Goal: Information Seeking & Learning: Learn about a topic

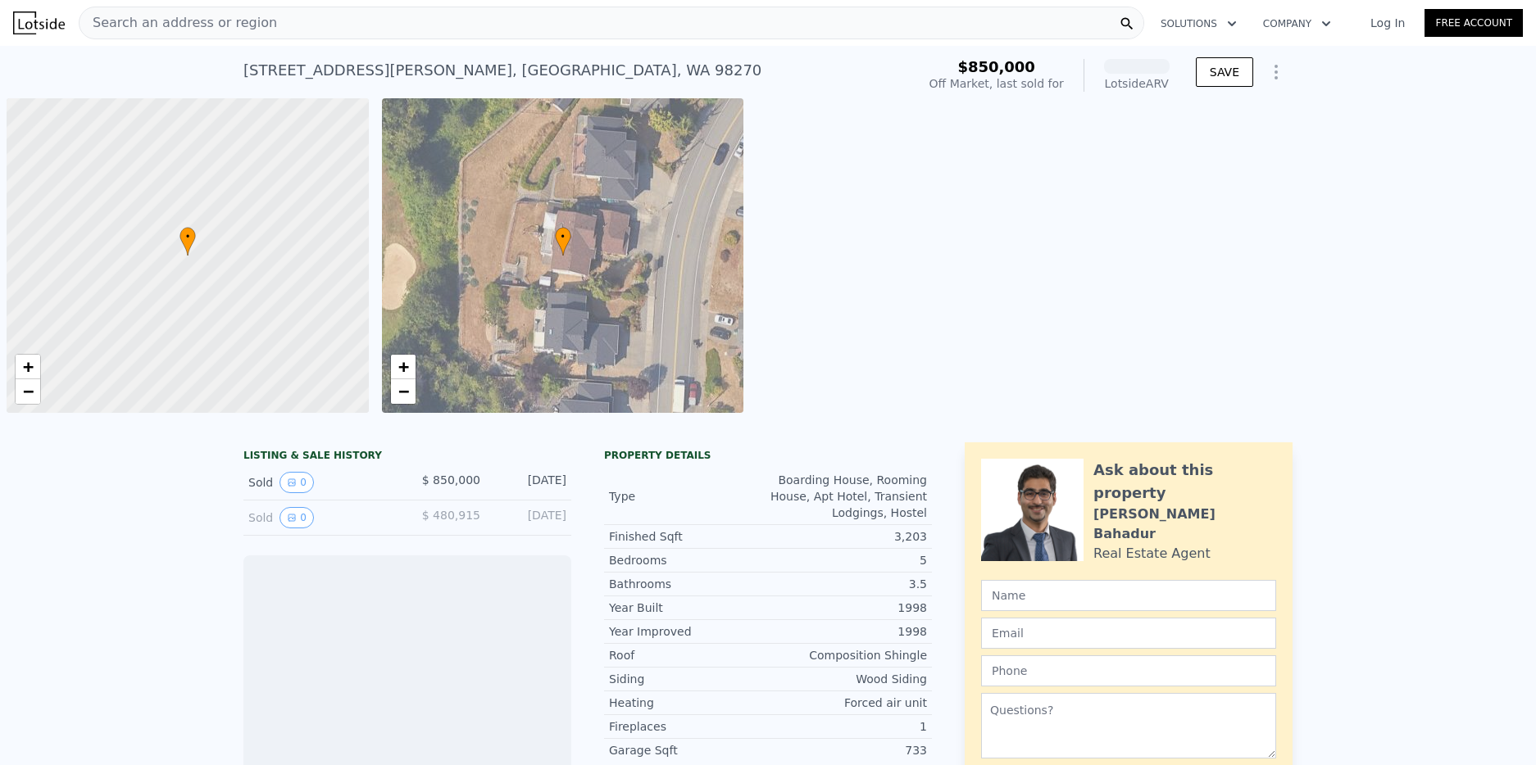
scroll to position [0, 7]
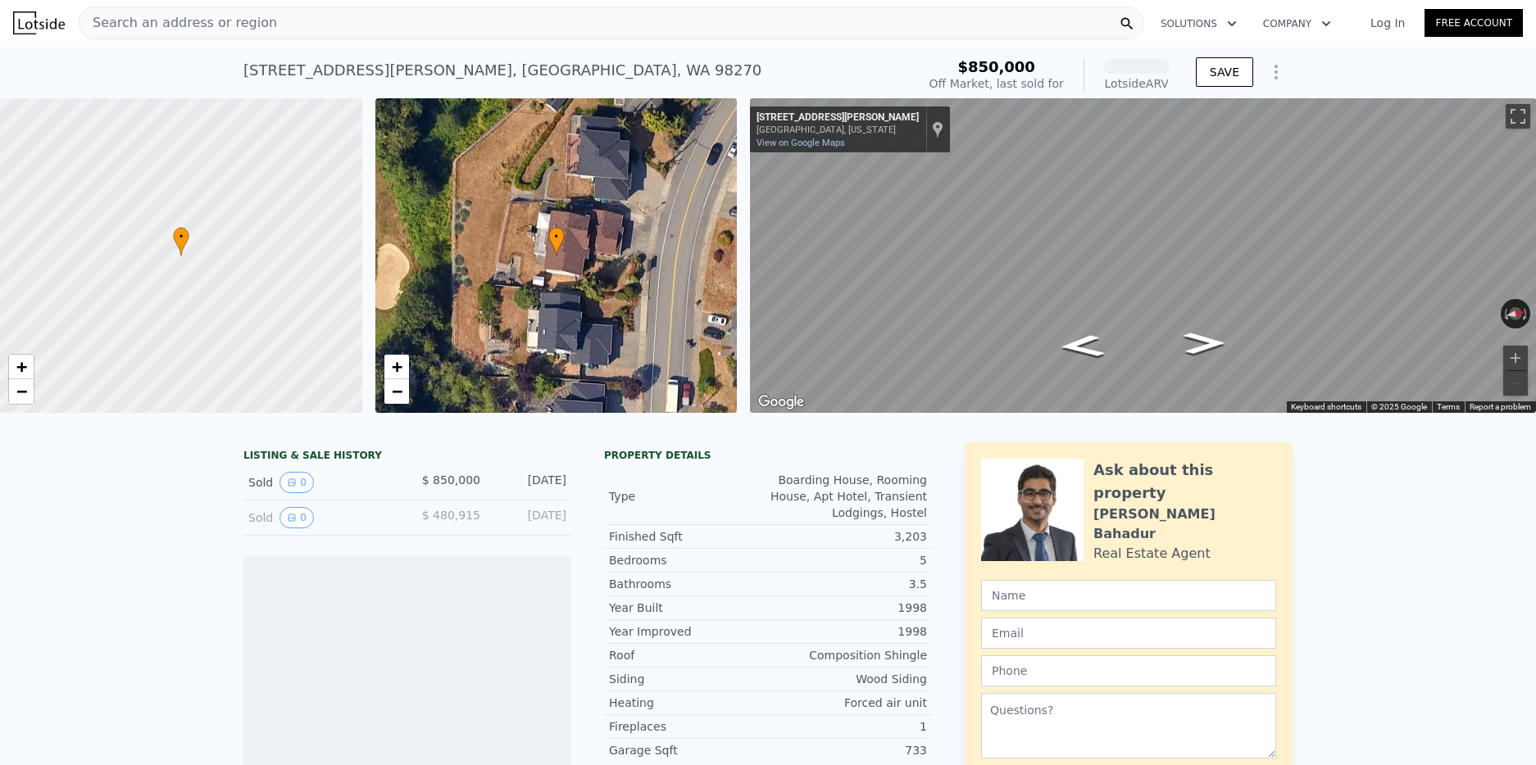
click at [520, 34] on div "Search an address or region" at bounding box center [611, 23] width 1065 height 33
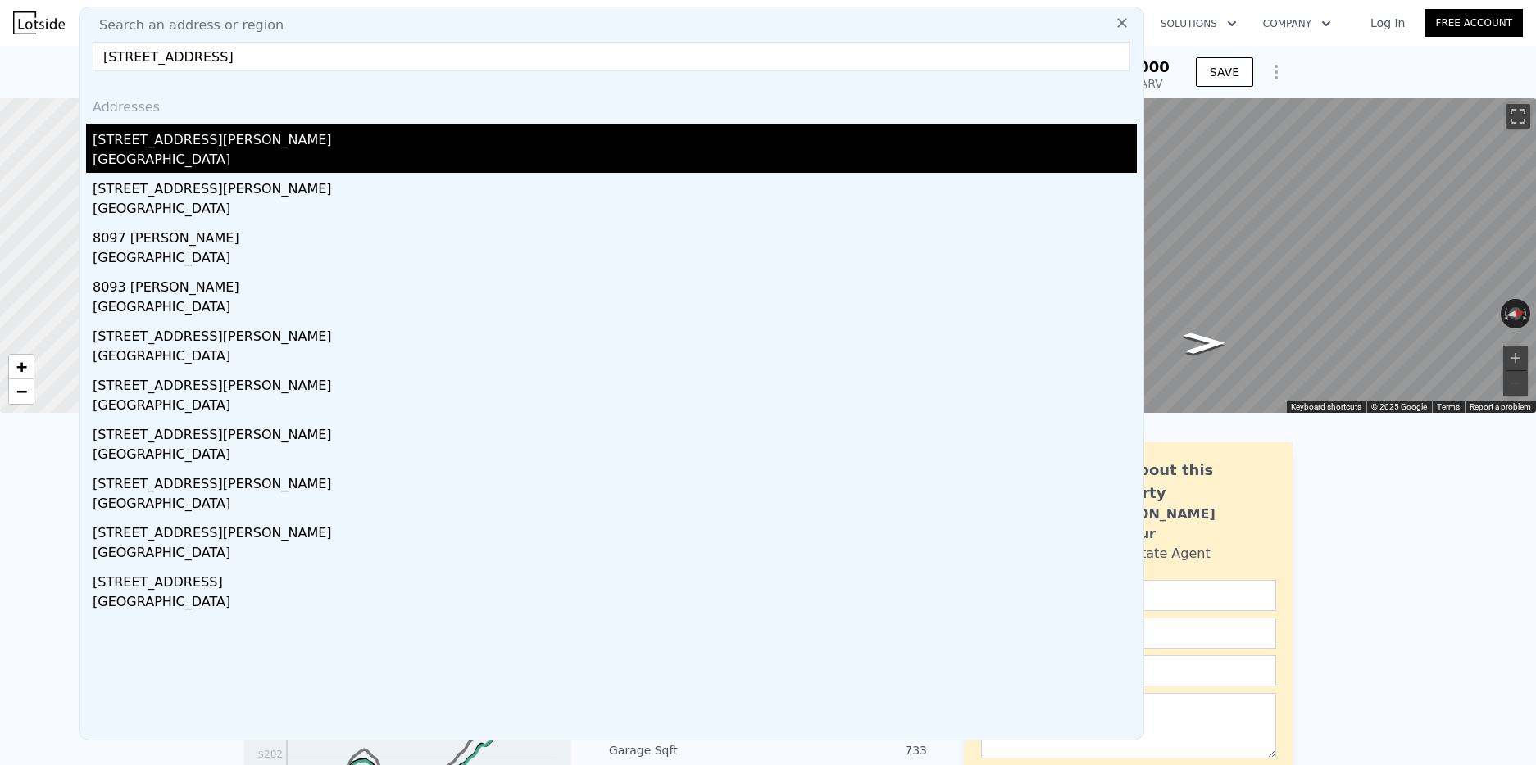
type input "[STREET_ADDRESS]"
click at [169, 151] on div "[GEOGRAPHIC_DATA]" at bounding box center [615, 161] width 1044 height 23
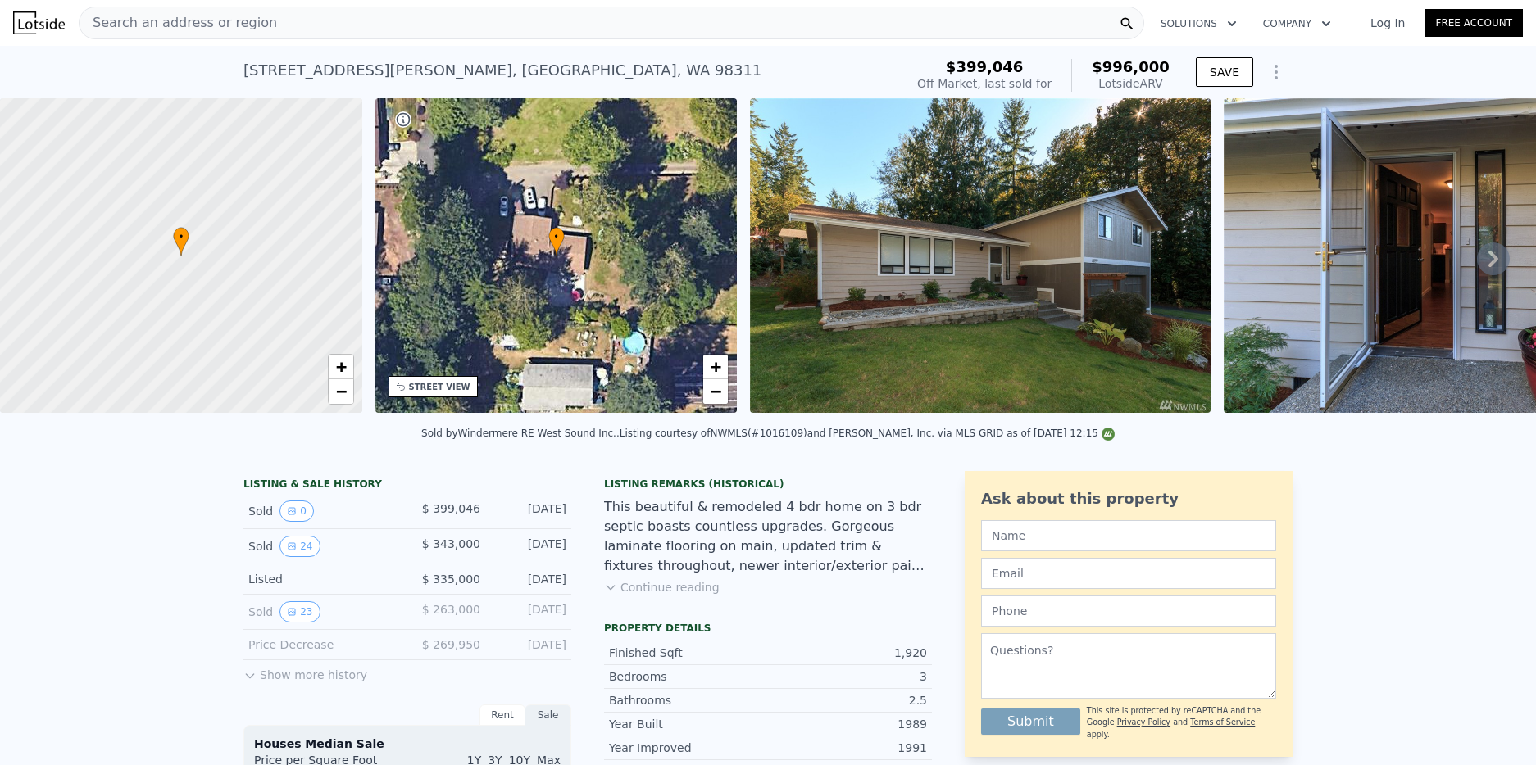
click at [1490, 254] on icon at bounding box center [1493, 259] width 33 height 33
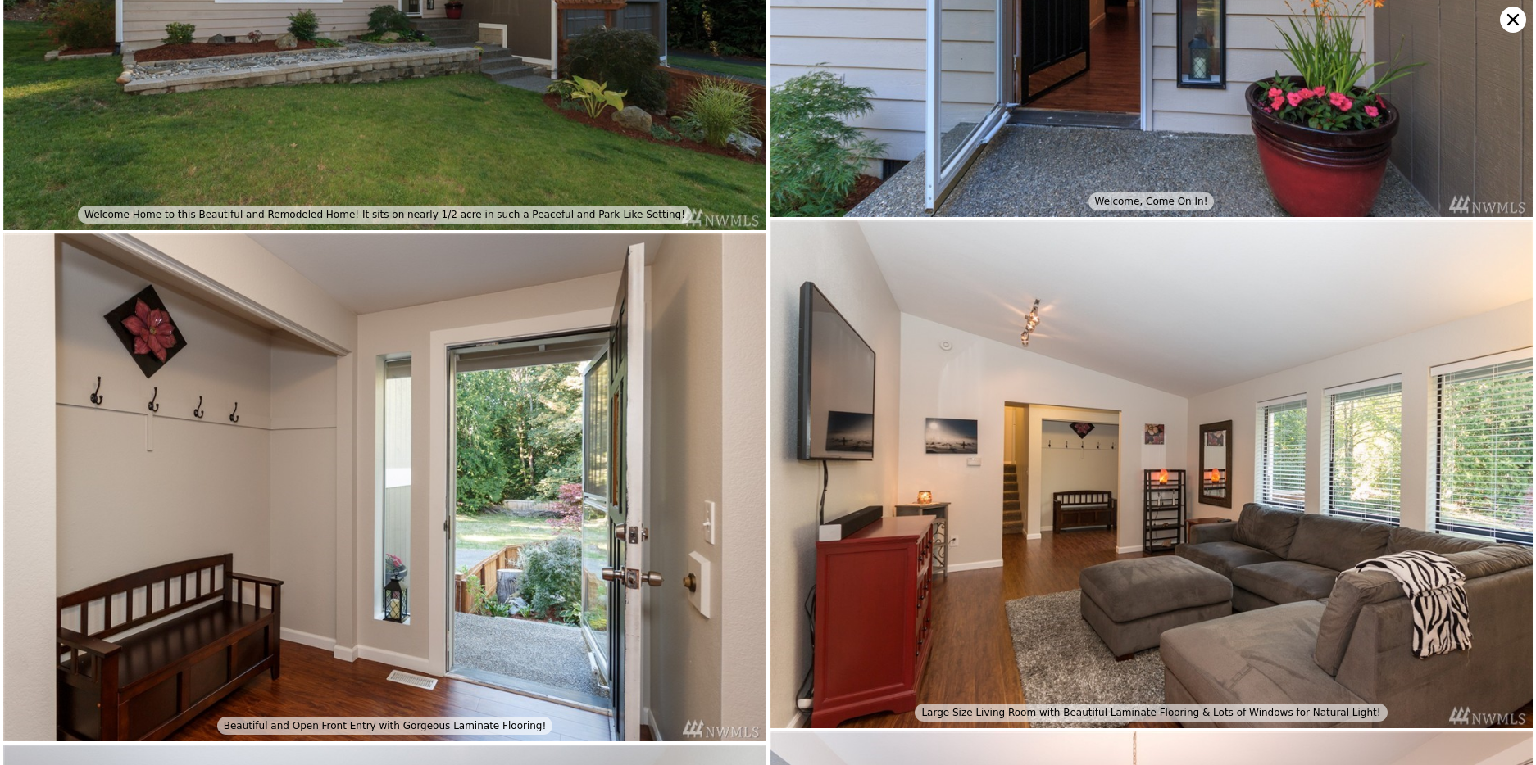
scroll to position [525, 0]
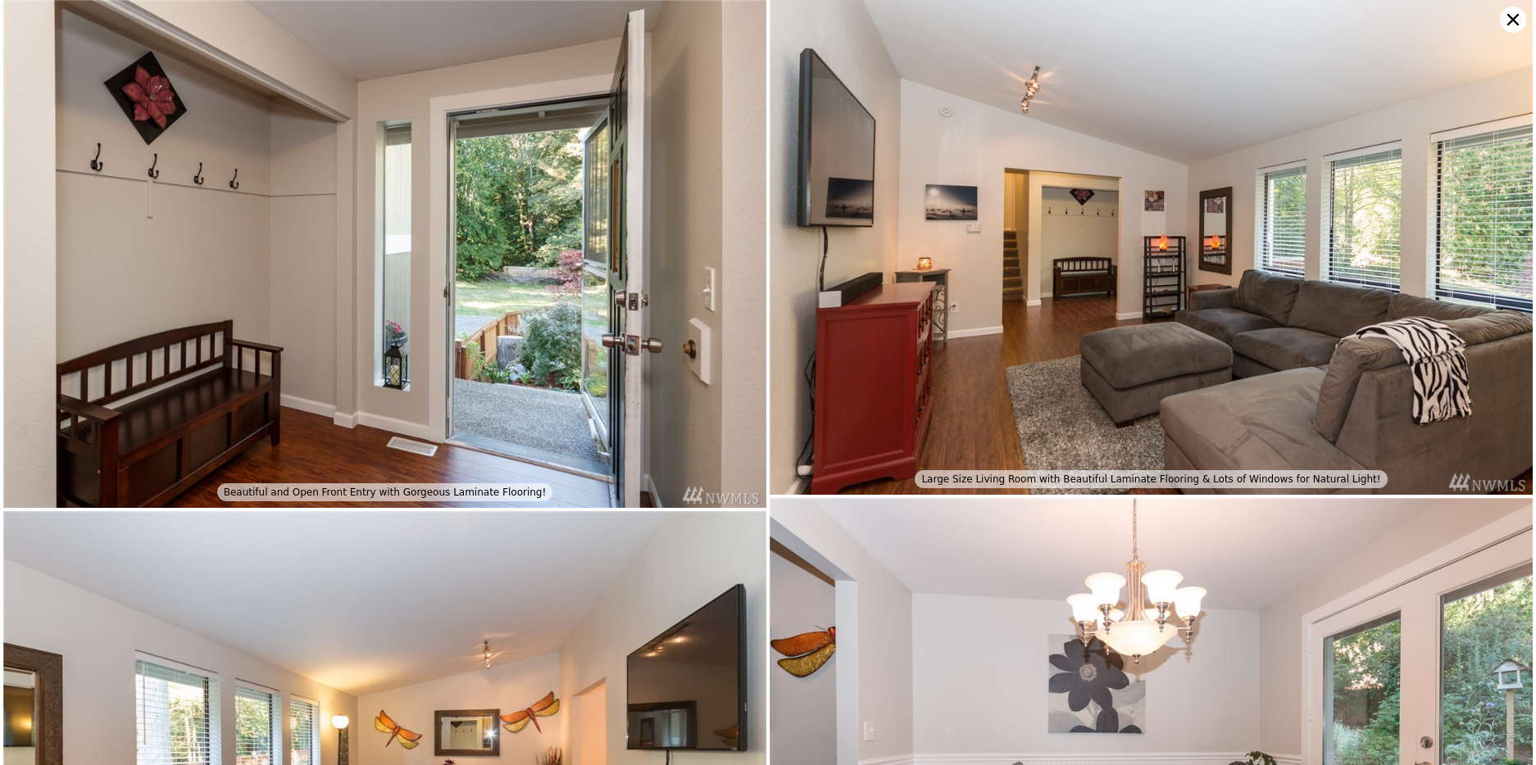
click at [1490, 254] on img at bounding box center [1150, 241] width 763 height 509
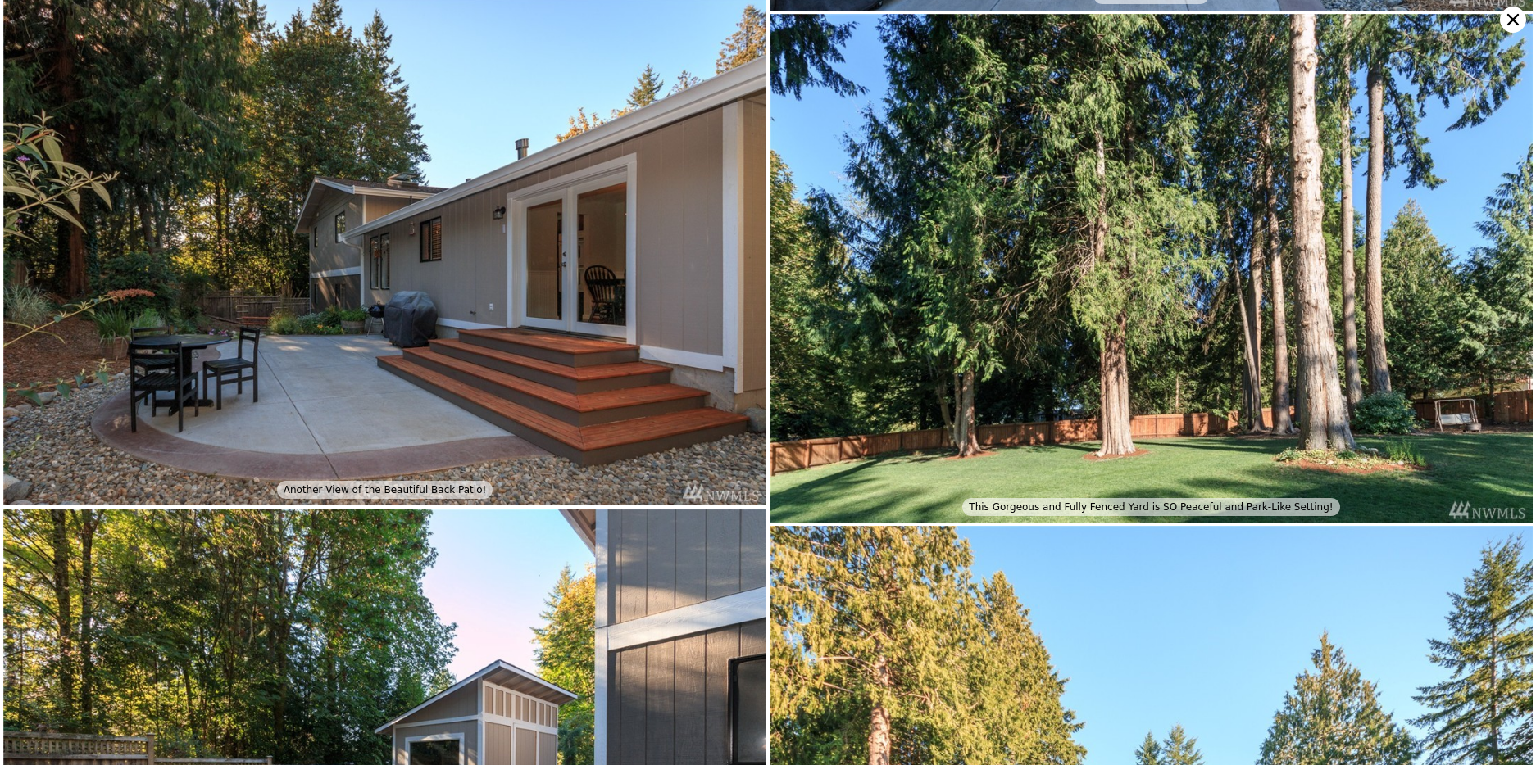
scroll to position [5404, 0]
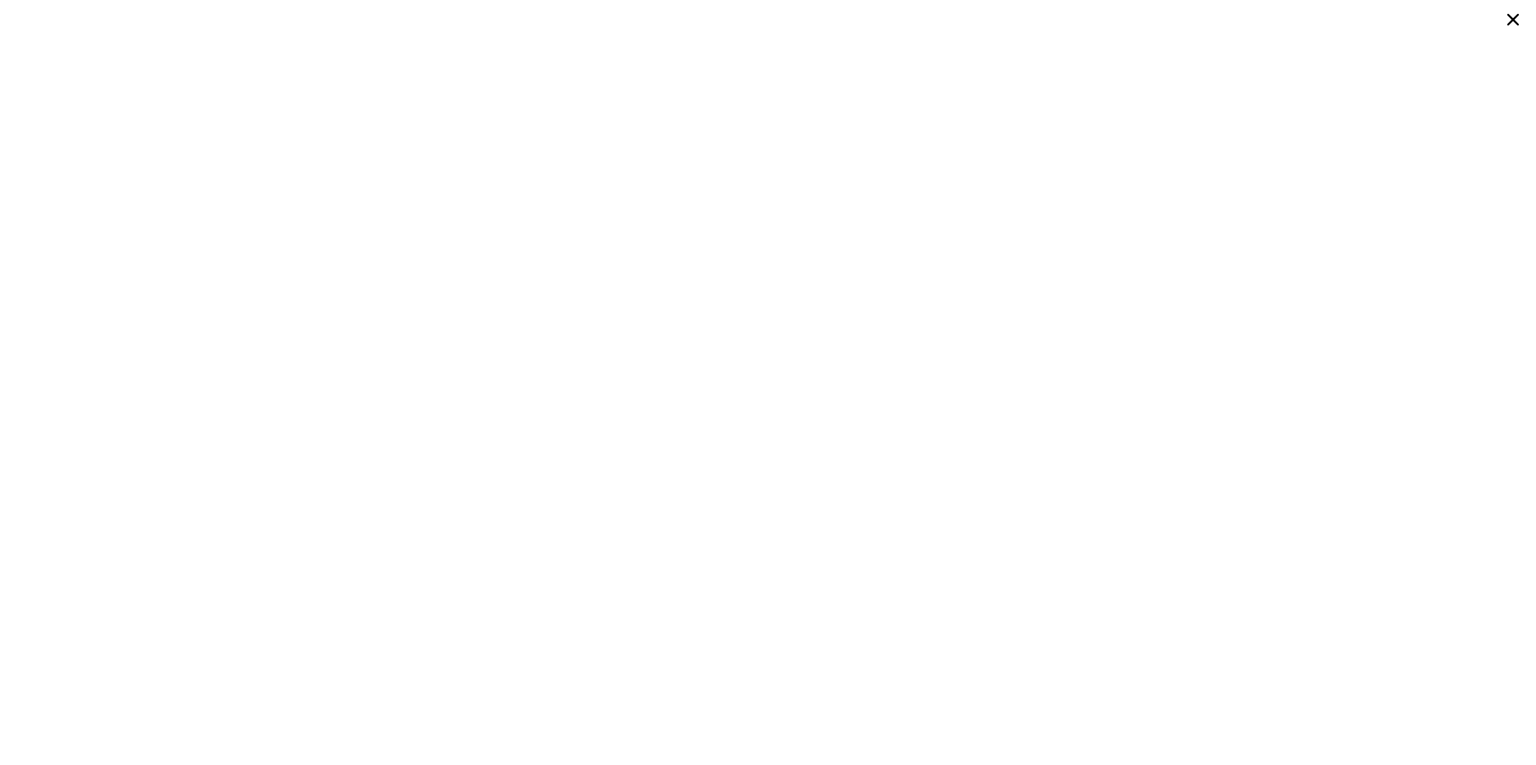
type input "3"
type input "5"
type input "2"
type input "3.5"
type input "2288"
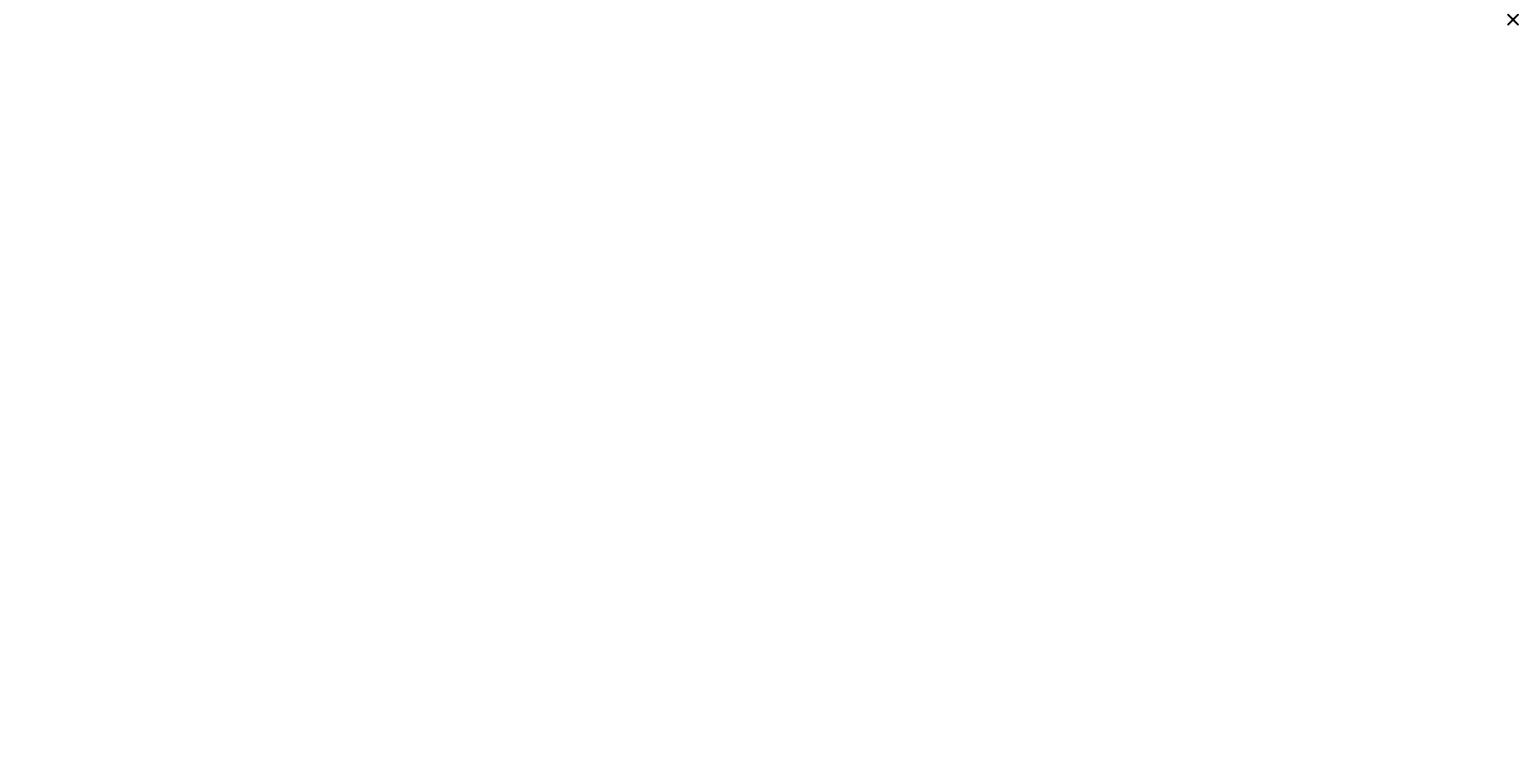
type input "4260"
type input "5227"
type input "32670"
type input "$ 914,000"
type input "5"
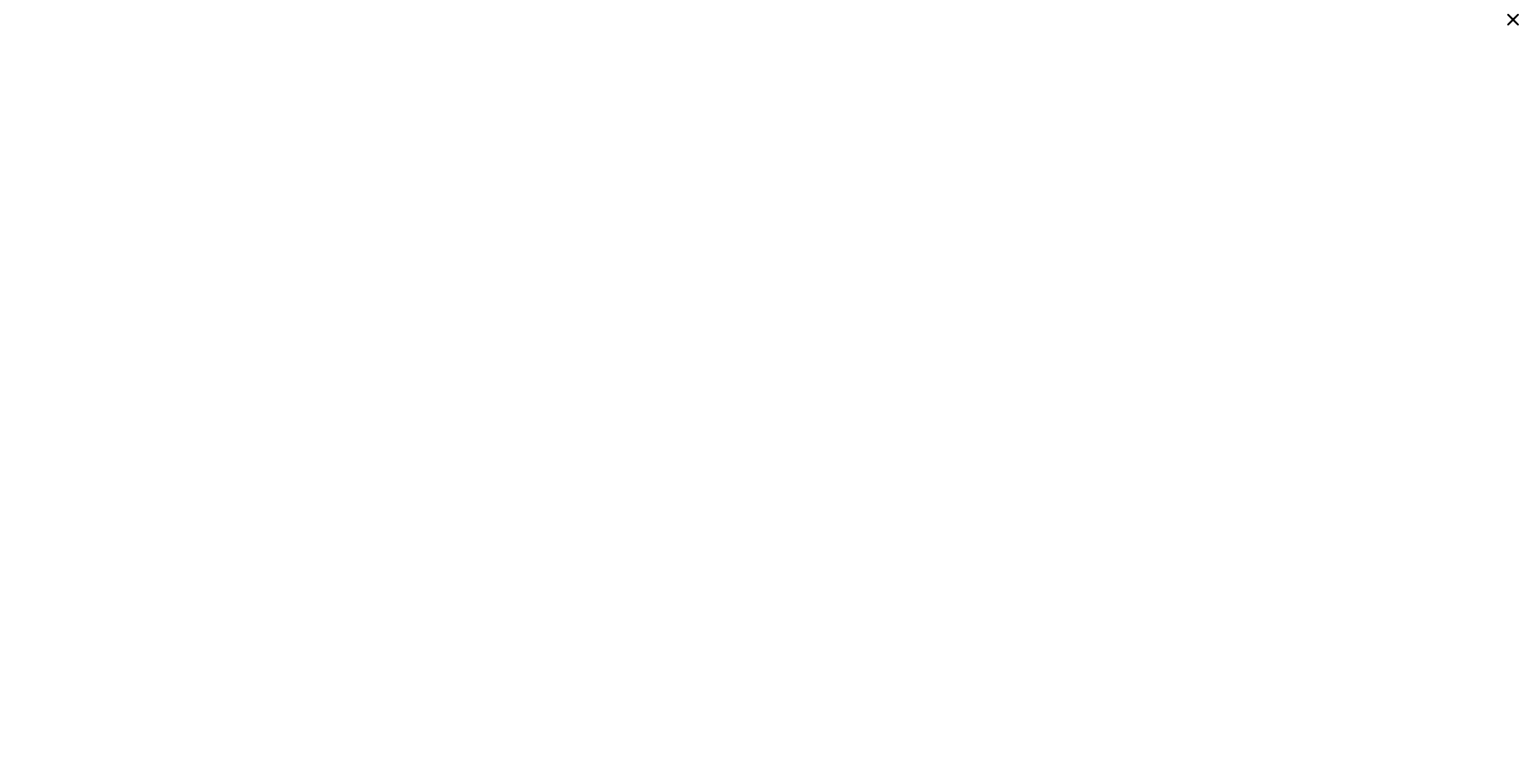
type input "-$ 54,473"
type input "2"
type input "4"
type input "1"
type input "3.25"
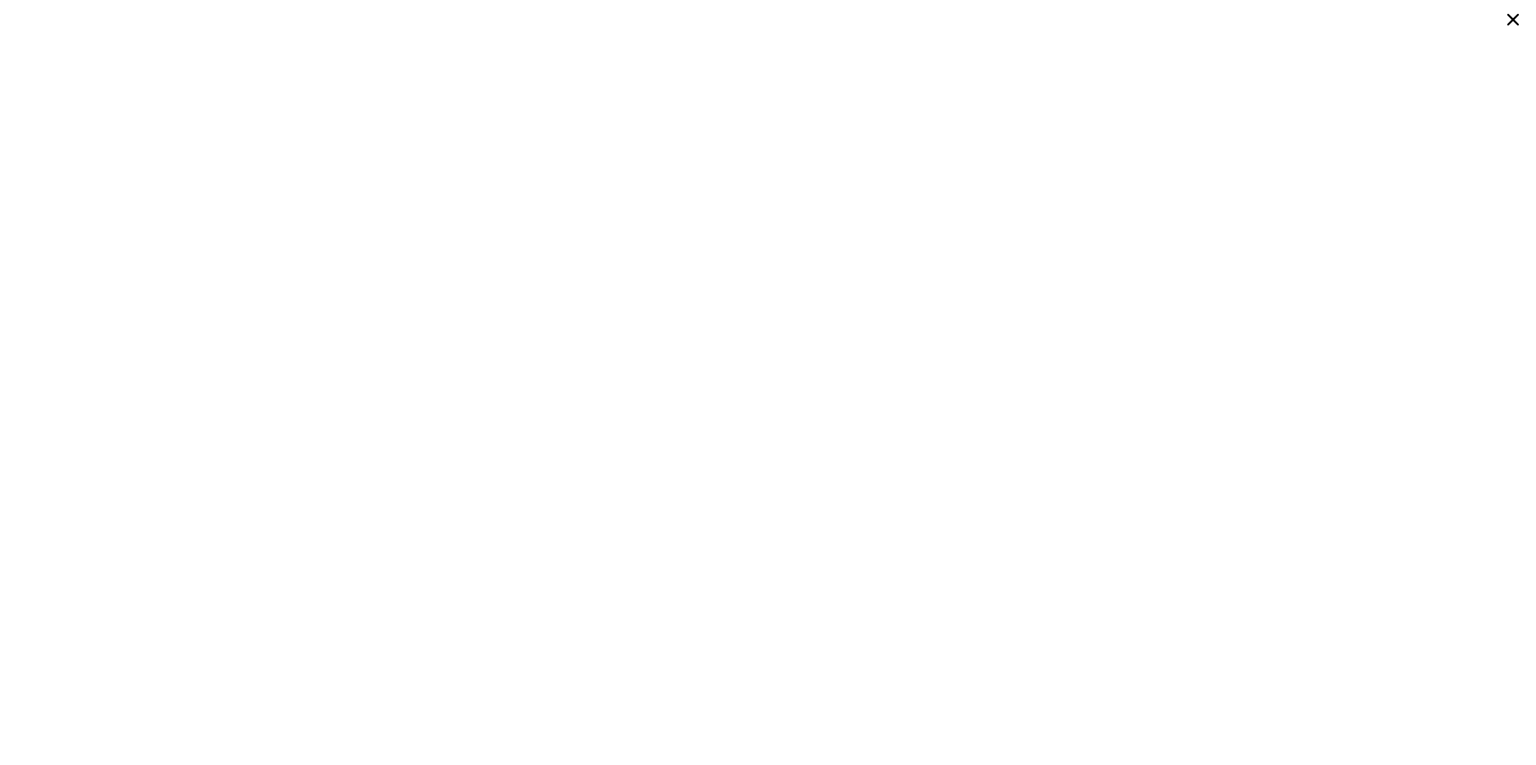
type input "1476"
type input "2608"
type input "10890"
type input "33976"
type input "$ 996,000"
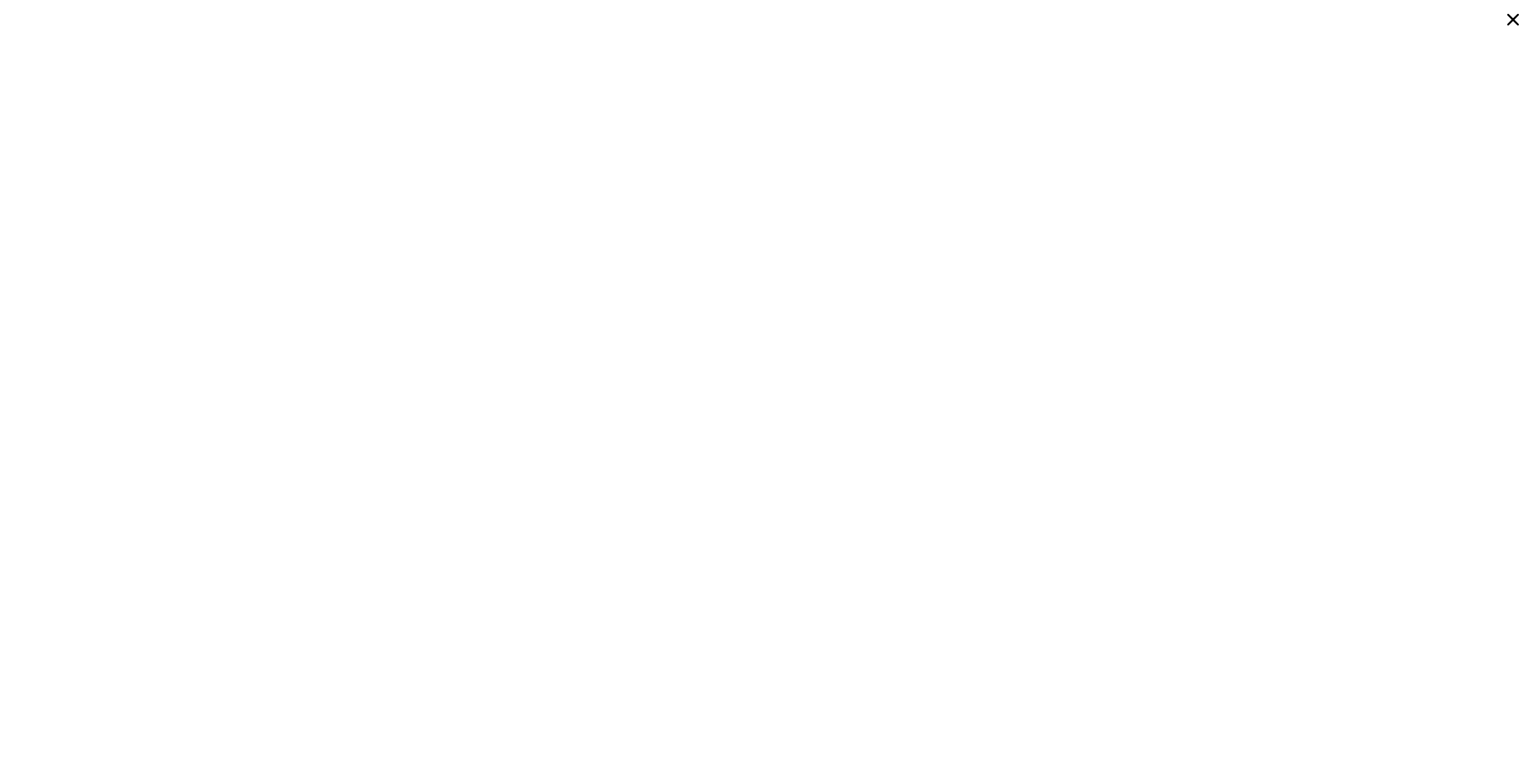
type input "6"
type input "$ 554,203"
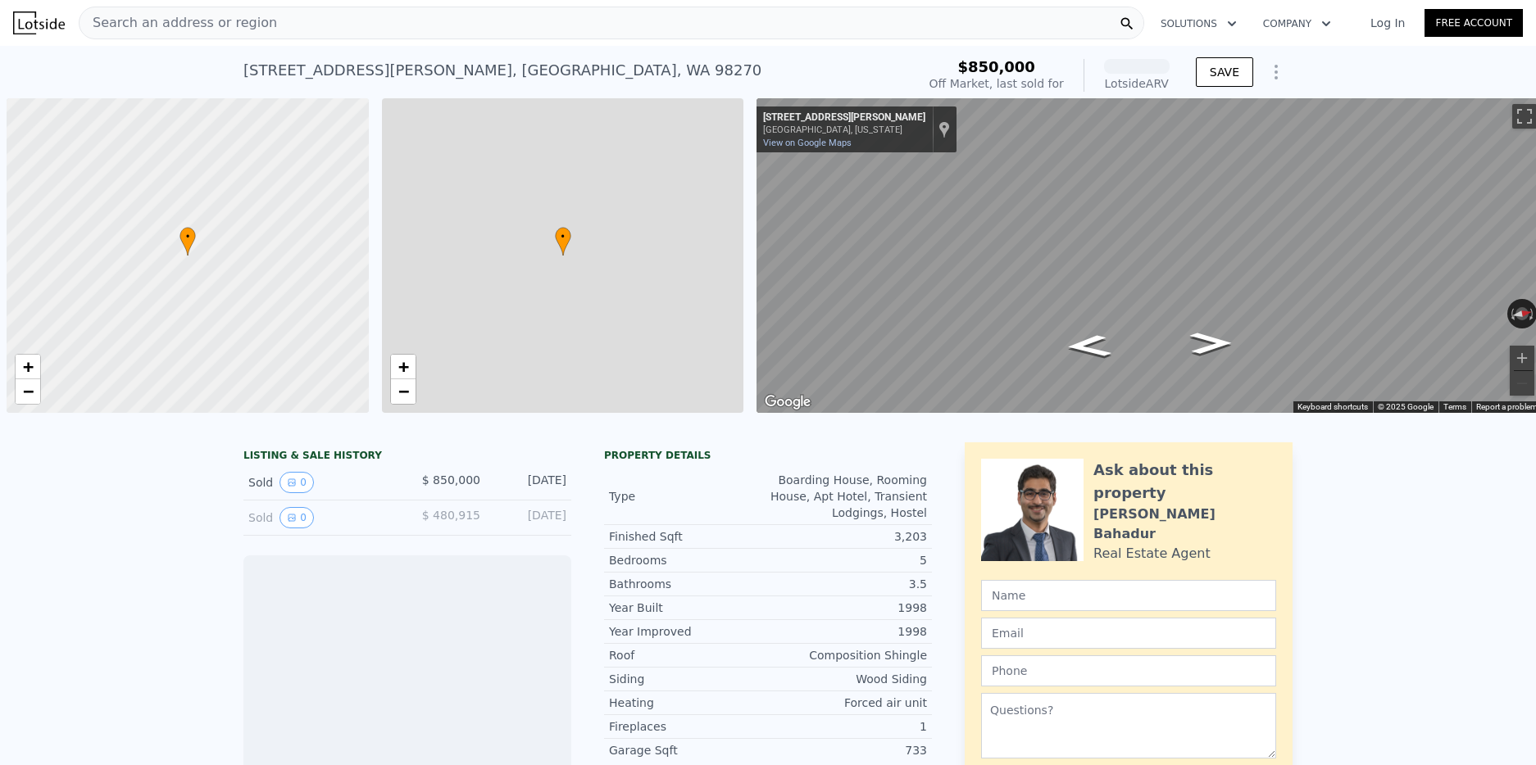
scroll to position [0, 7]
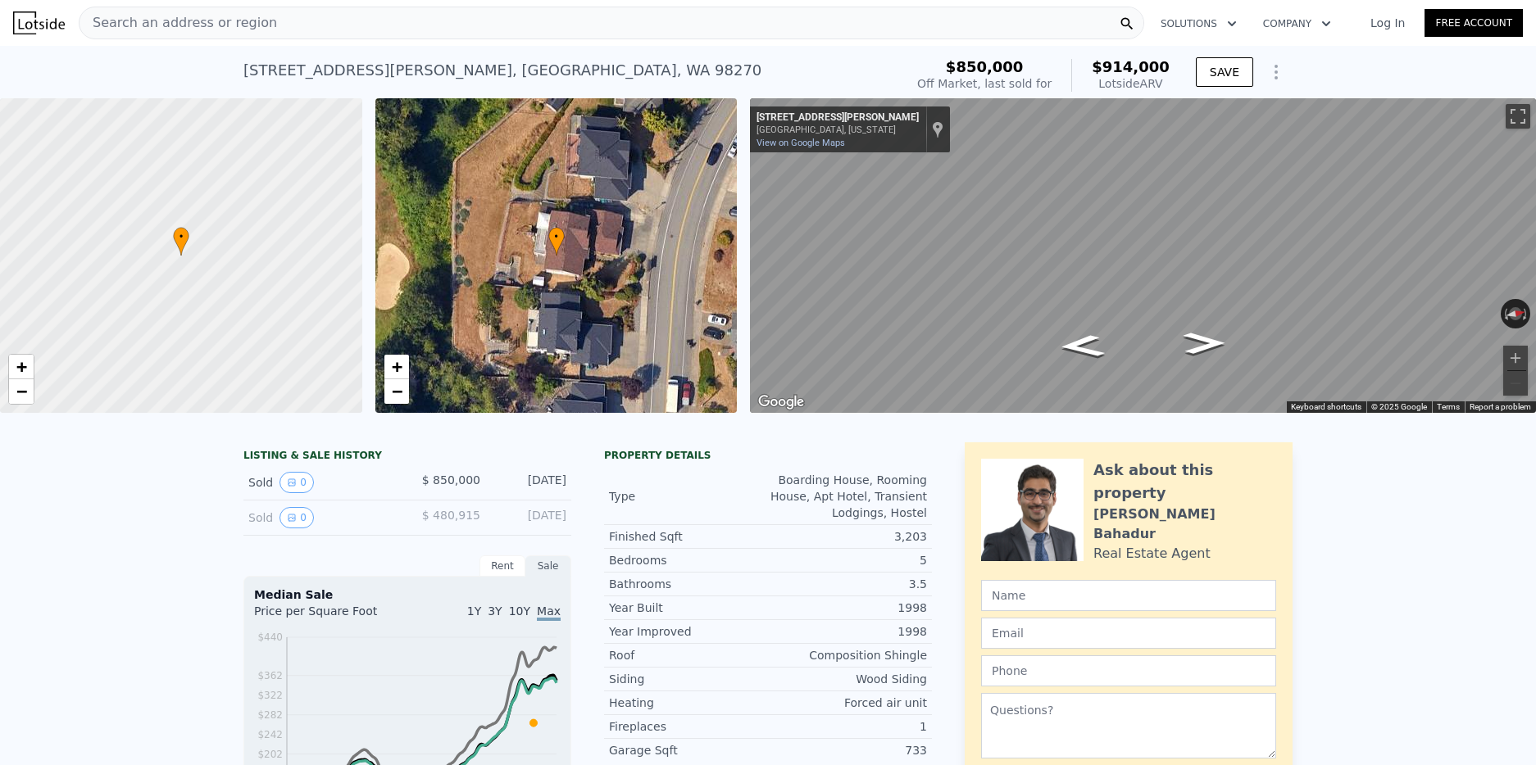
click at [265, 34] on div "Search an address or region" at bounding box center [611, 23] width 1065 height 33
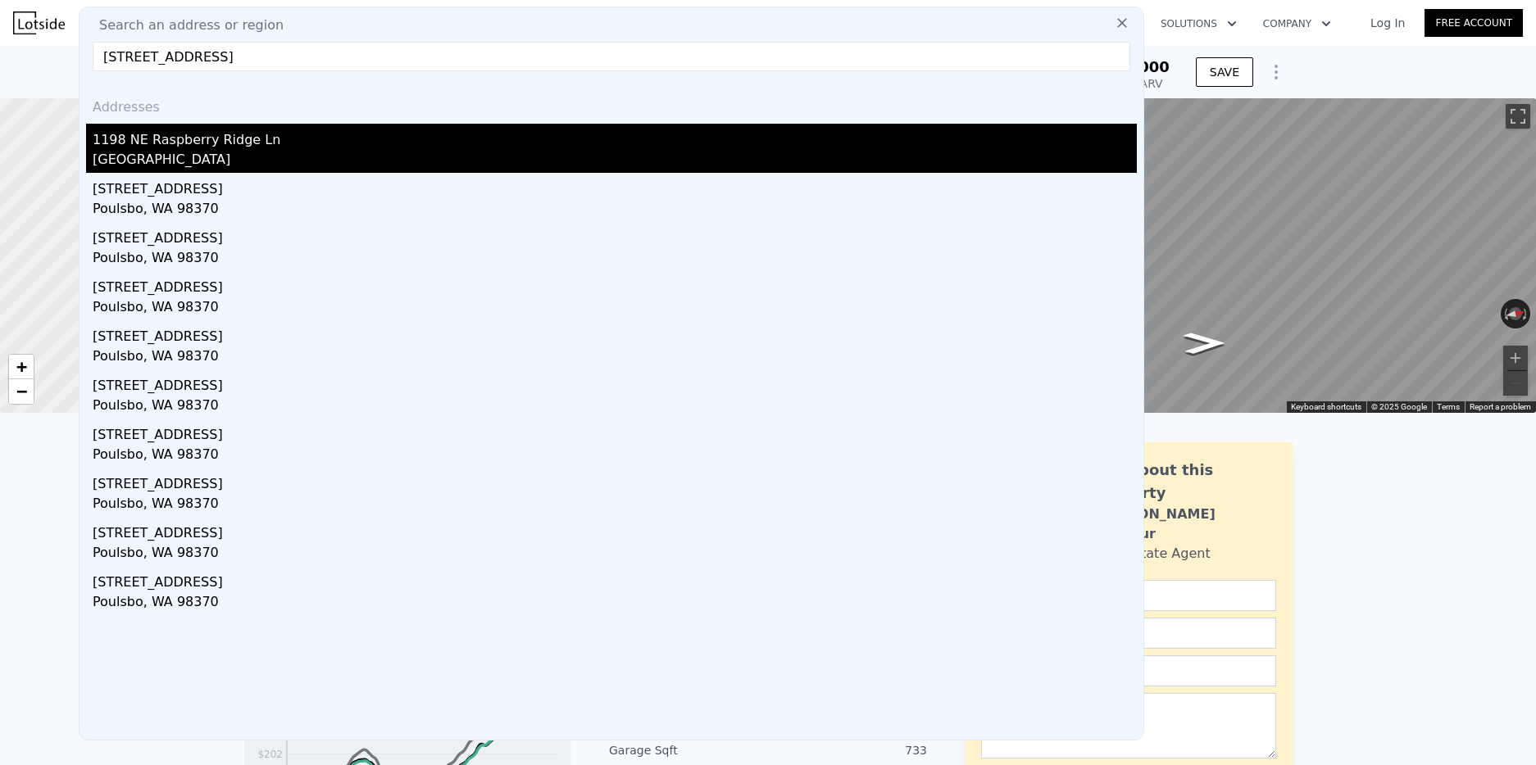
type input "1245 NE Raspberry Ridge Ln, Poulsbo, WA 98370"
click at [187, 145] on div "1198 NE Raspberry Ridge Ln" at bounding box center [615, 137] width 1044 height 26
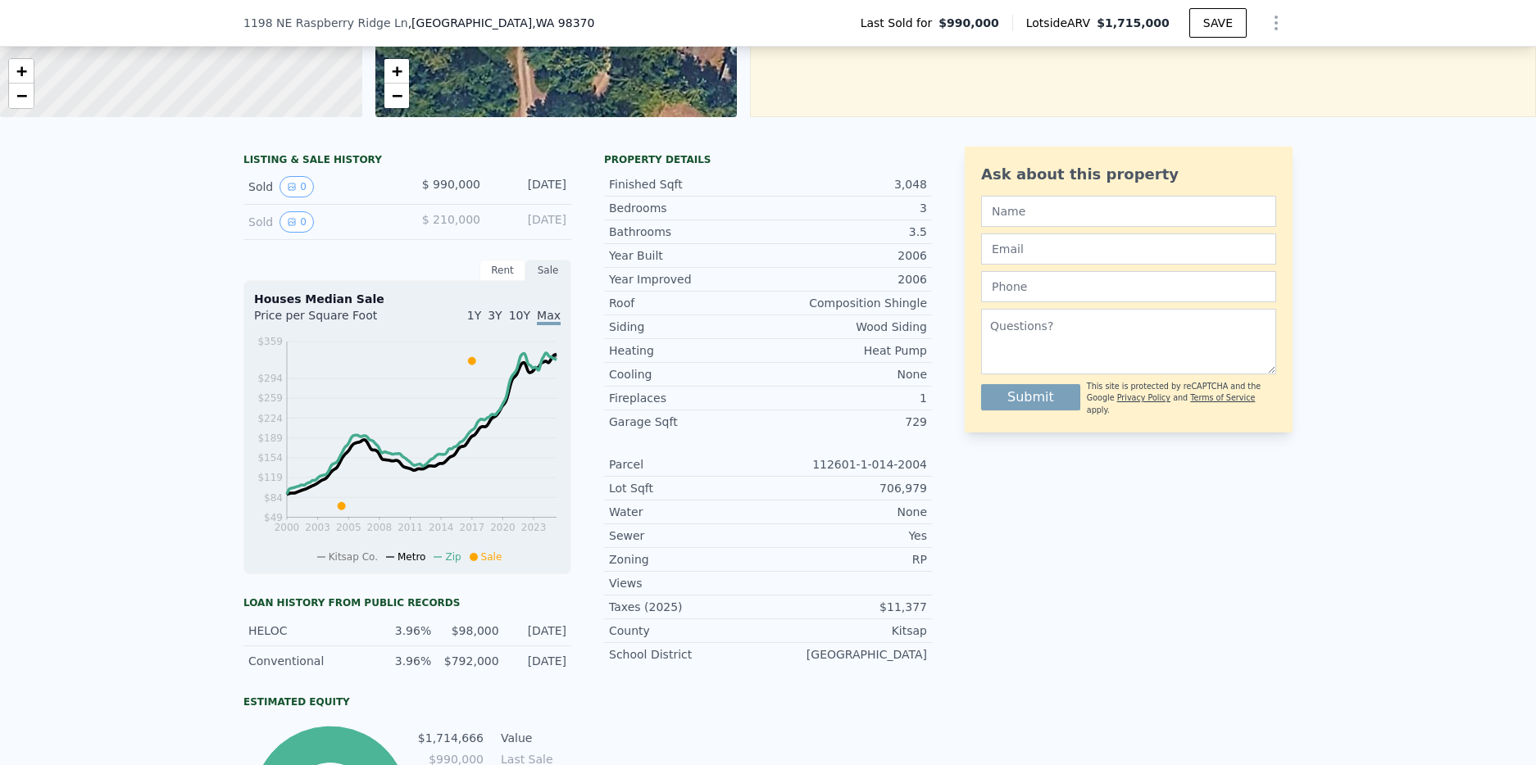
scroll to position [280, 0]
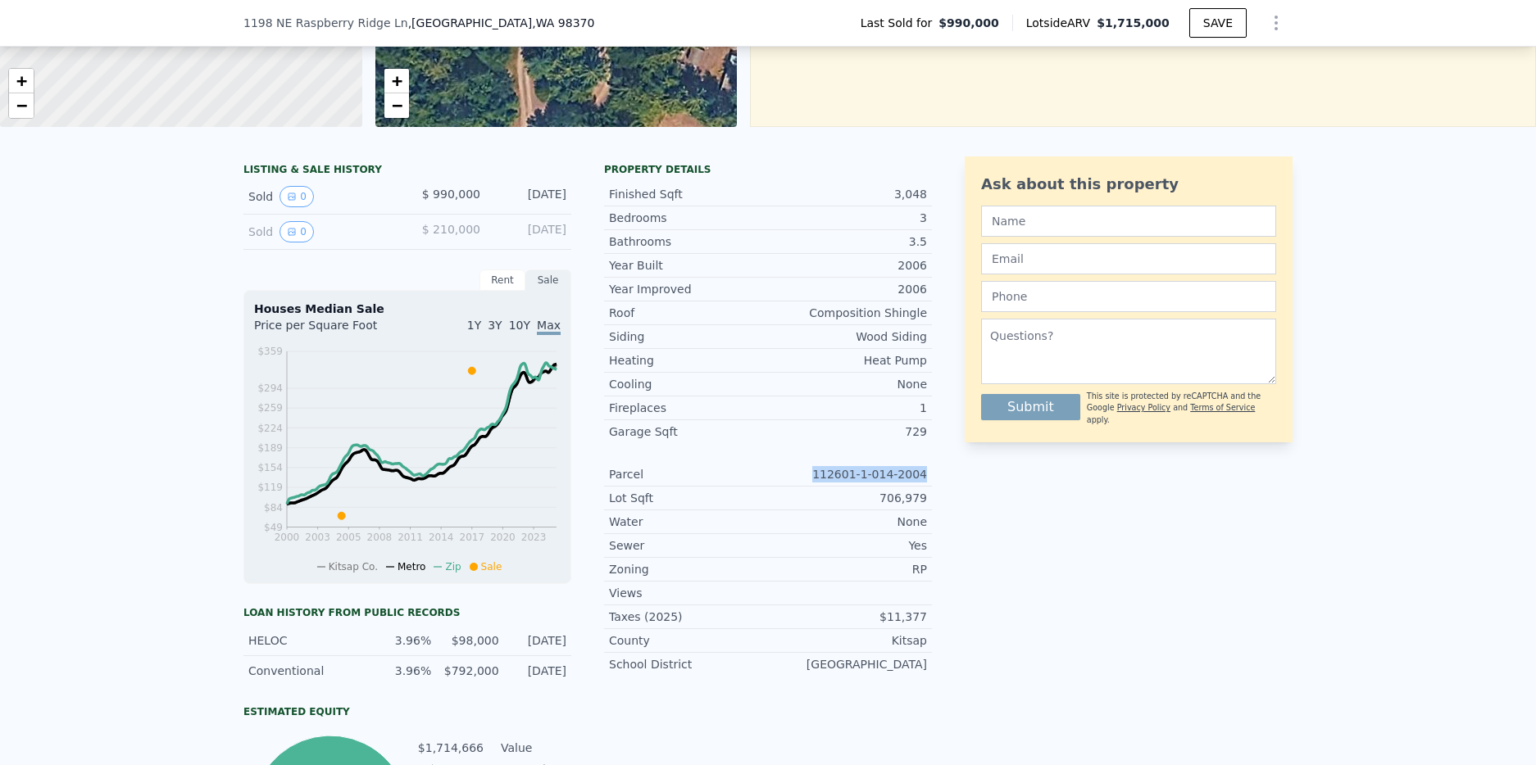
drag, startPoint x: 822, startPoint y: 473, endPoint x: 937, endPoint y: 479, distance: 115.7
click at [937, 479] on div "LISTING & SALE HISTORY Sold 0 $ 990,000 Jul 31, 2017 Sold 0 $ 210,000 Apr 18, 2…" at bounding box center [767, 526] width 1049 height 739
copy div "112601-1-014-2004"
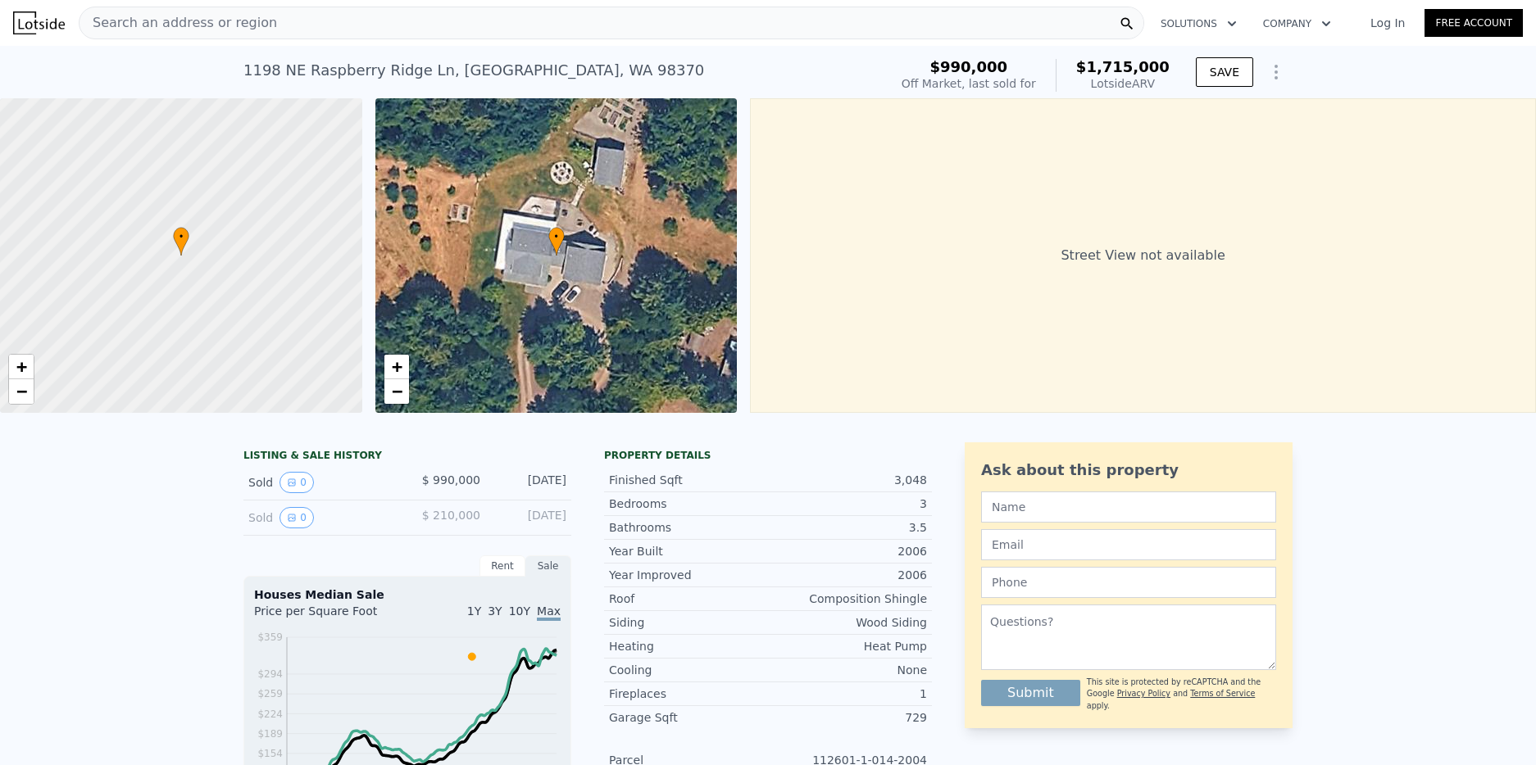
click at [311, 11] on div "Search an address or region" at bounding box center [611, 23] width 1065 height 33
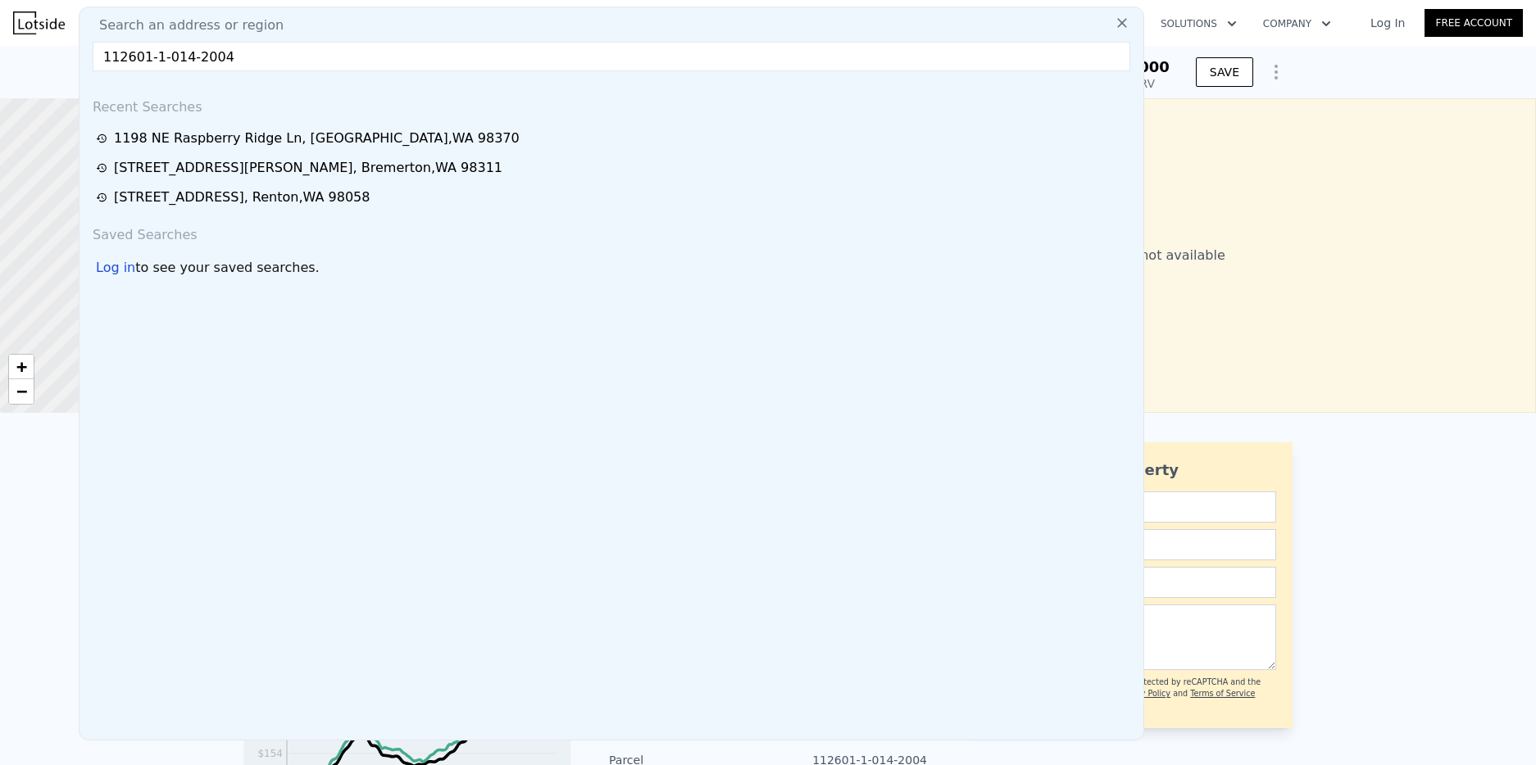
type input "112601-1-014-2004"
